Goal: Transaction & Acquisition: Purchase product/service

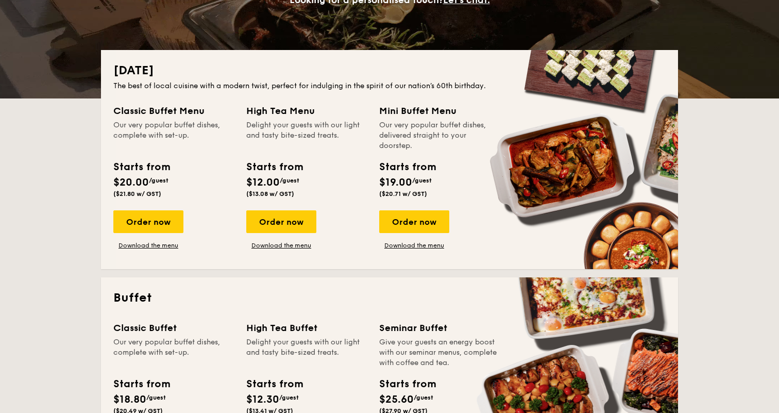
scroll to position [193, 0]
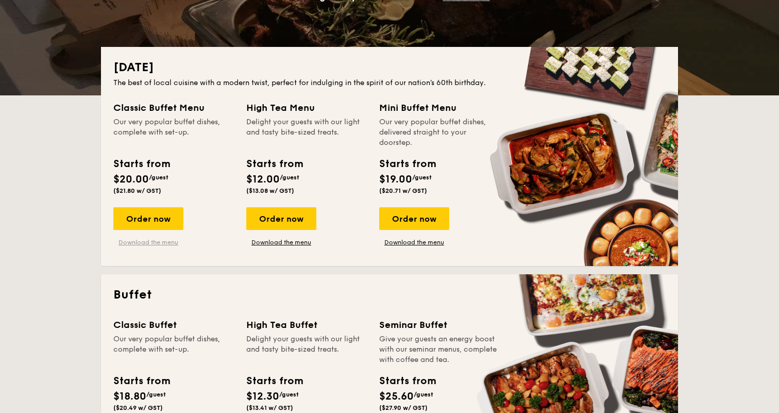
click at [160, 244] on link "Download the menu" at bounding box center [148, 242] width 70 height 8
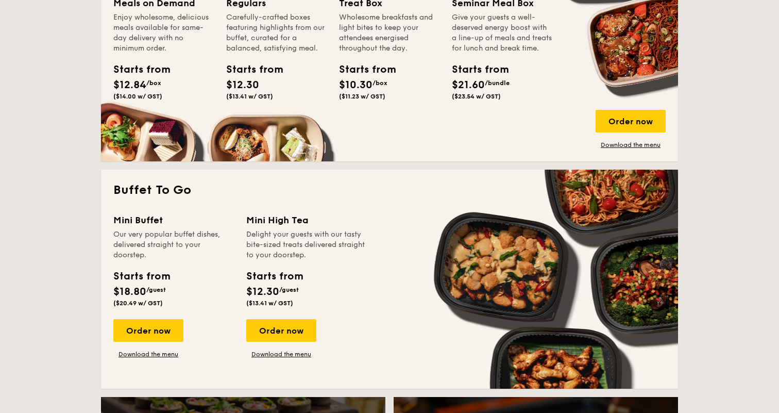
scroll to position [759, 0]
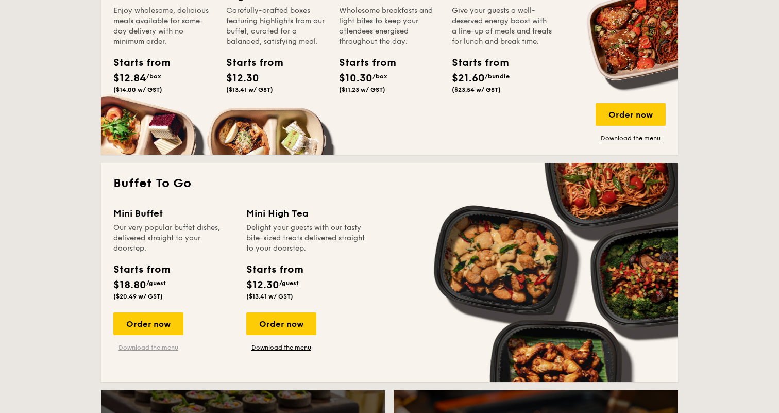
click at [154, 349] on link "Download the menu" at bounding box center [148, 347] width 70 height 8
click at [160, 324] on div "Order now" at bounding box center [148, 323] width 70 height 23
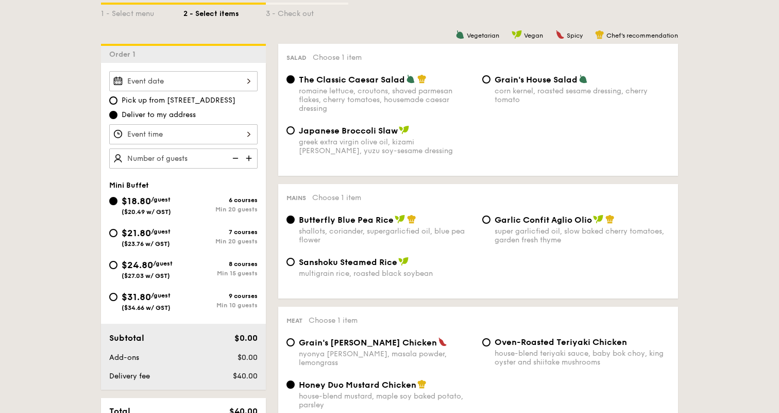
scroll to position [248, 0]
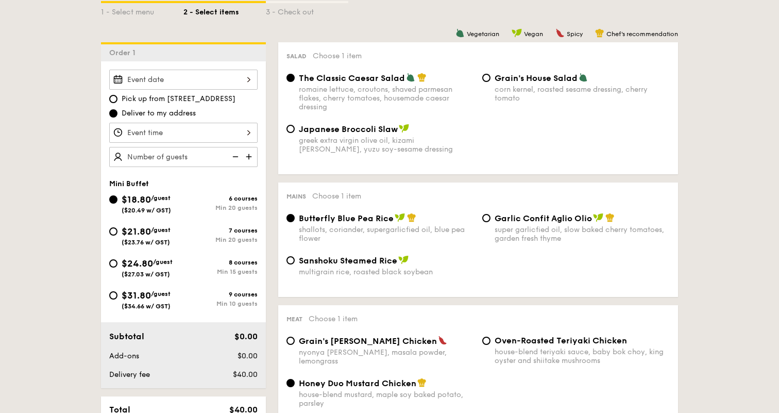
click at [178, 265] on div "$24.80 /guest ($27.03 w/ GST)" at bounding box center [146, 267] width 74 height 22
click at [118, 265] on input "$24.80 /guest ($27.03 w/ GST) 8 courses Min 15 guests" at bounding box center [113, 263] width 8 height 8
radio input "true"
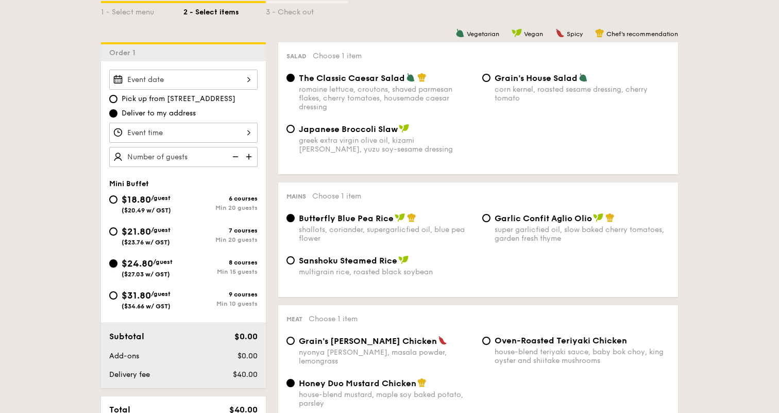
radio input "false"
radio input "true"
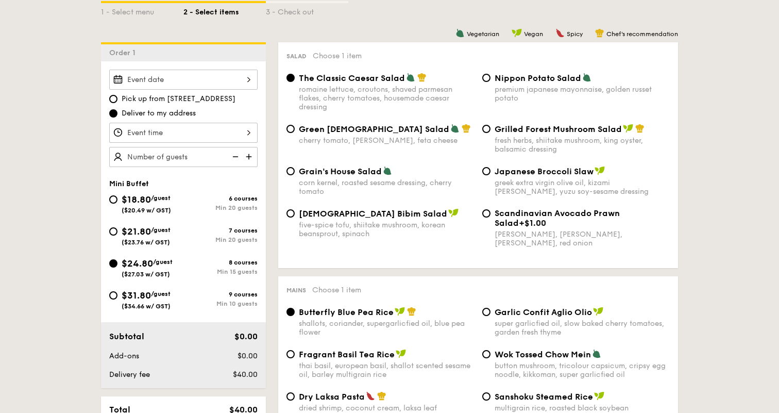
click at [358, 210] on span "[DEMOGRAPHIC_DATA] Bibim Salad" at bounding box center [373, 214] width 148 height 10
click at [295, 210] on input "Korean Bibim Salad five-spice tofu, shiitake mushroom, korean beansprout, spina…" at bounding box center [291, 213] width 8 height 8
radio input "true"
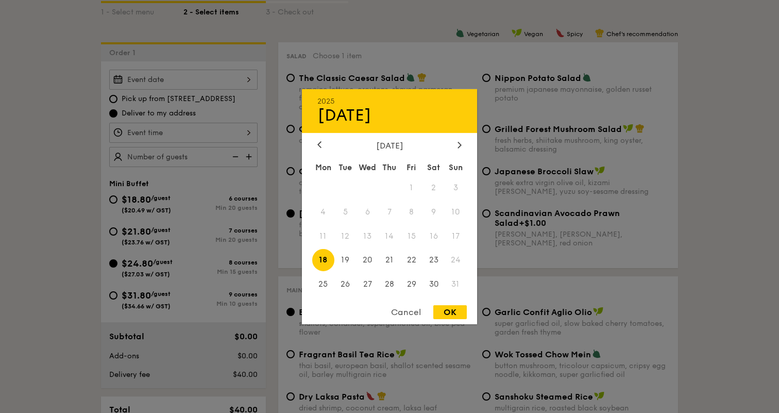
click at [125, 78] on div "2025 Aug [DATE] Tue Wed Thu Fri Sat Sun 1 2 3 4 5 6 7 8 9 10 11 12 13 14 15 16 …" at bounding box center [183, 80] width 148 height 20
click at [455, 259] on span "24" at bounding box center [456, 260] width 22 height 22
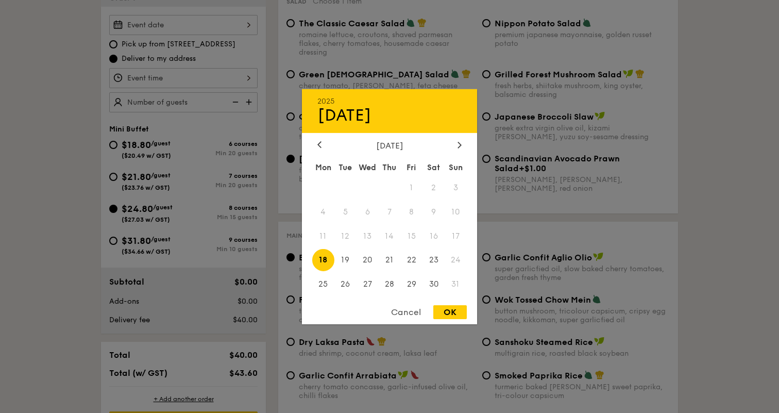
scroll to position [305, 0]
click at [458, 149] on div at bounding box center [459, 145] width 9 height 10
click at [458, 147] on icon at bounding box center [459, 145] width 3 height 6
click at [320, 142] on icon at bounding box center [319, 144] width 4 height 7
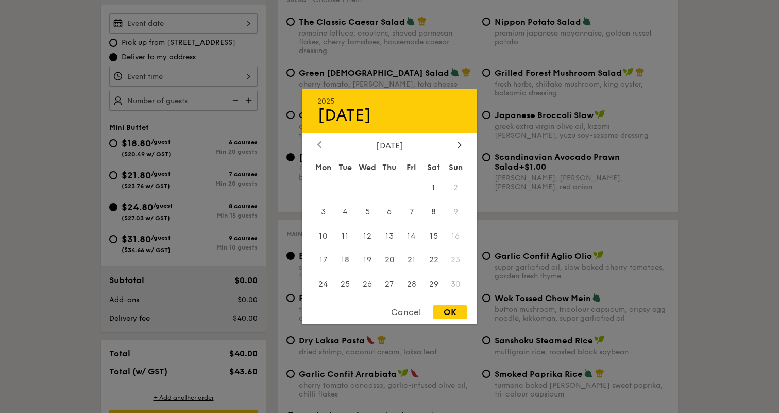
click at [320, 142] on icon at bounding box center [319, 144] width 4 height 7
click at [48, 189] on div at bounding box center [389, 206] width 779 height 413
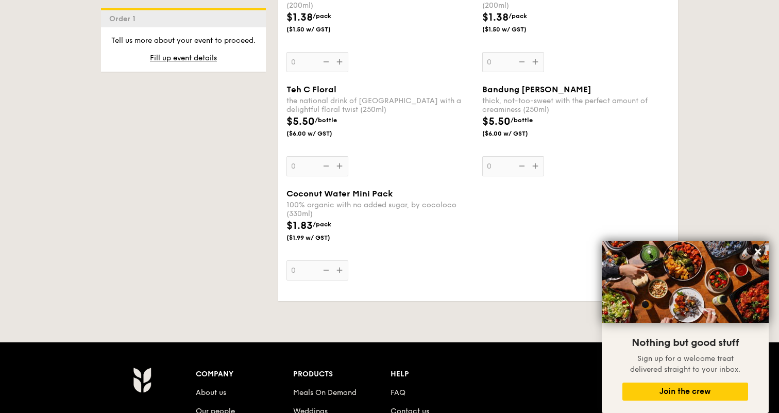
scroll to position [3248, 0]
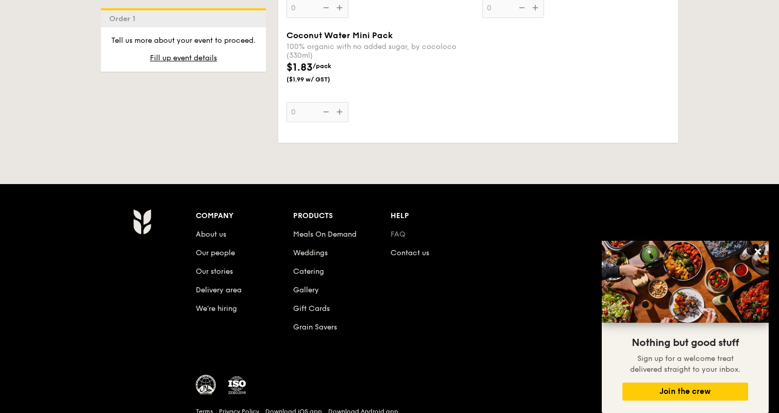
click at [395, 230] on link "FAQ" at bounding box center [398, 234] width 15 height 9
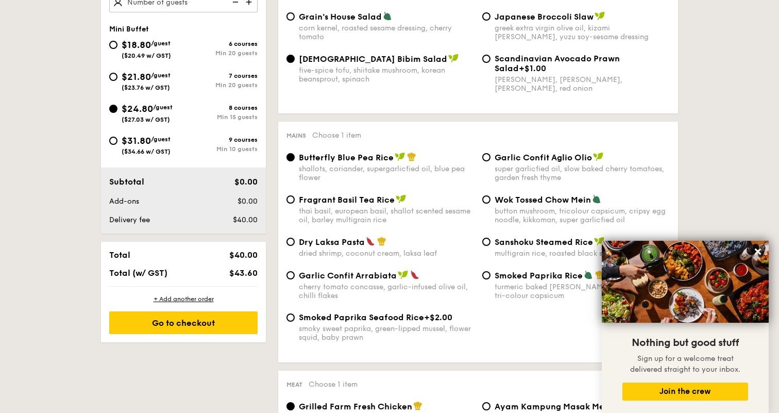
scroll to position [422, 0]
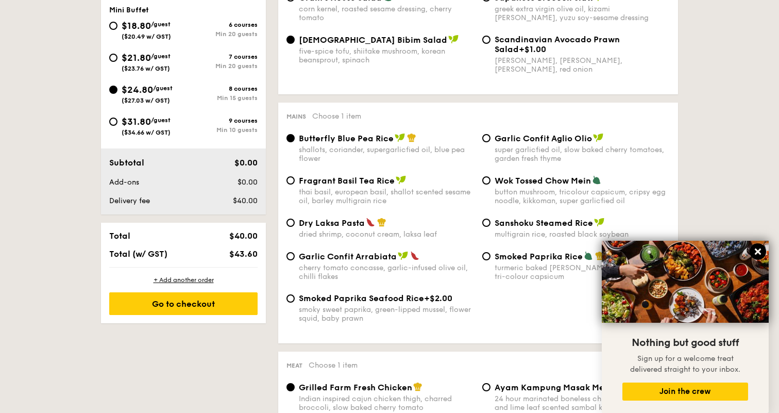
click at [765, 248] on button at bounding box center [758, 251] width 16 height 16
